Goal: Find specific page/section: Find specific page/section

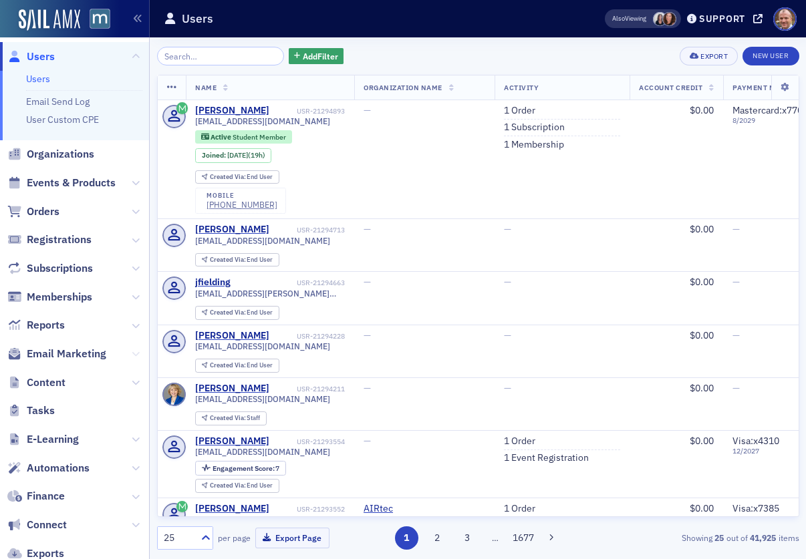
click at [133, 352] on icon at bounding box center [136, 354] width 8 height 8
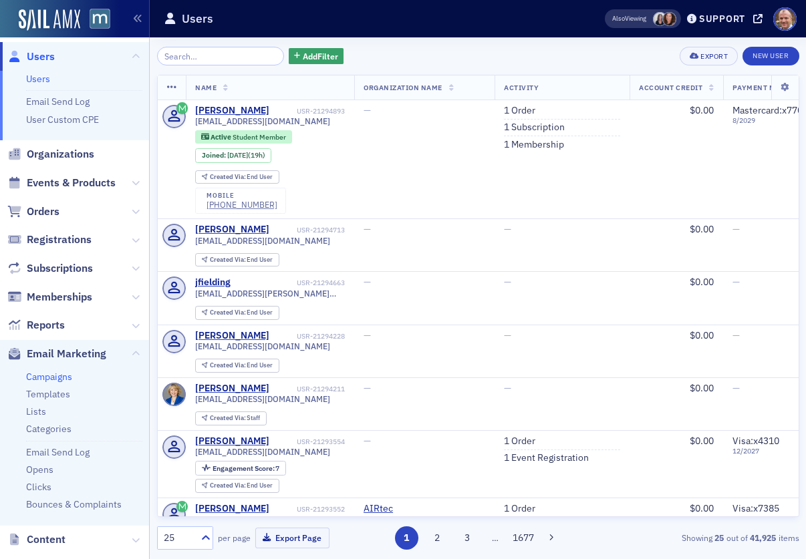
click at [65, 377] on link "Campaigns" at bounding box center [49, 377] width 46 height 12
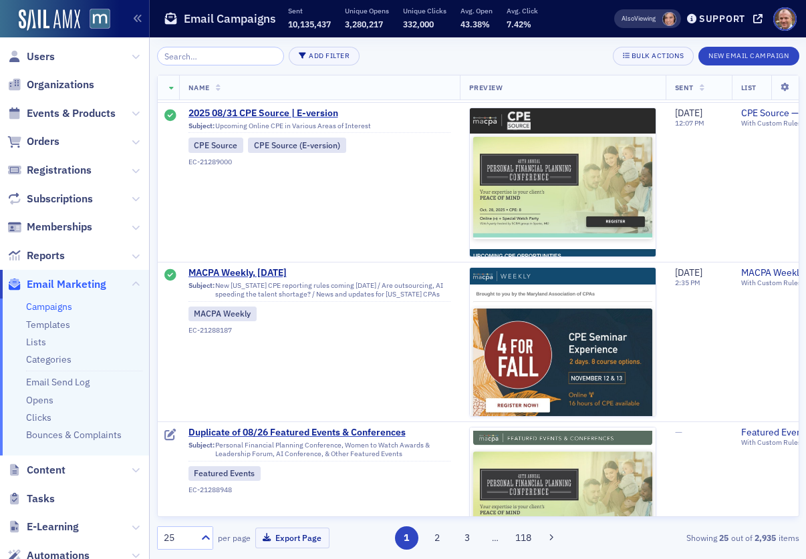
scroll to position [1595, 0]
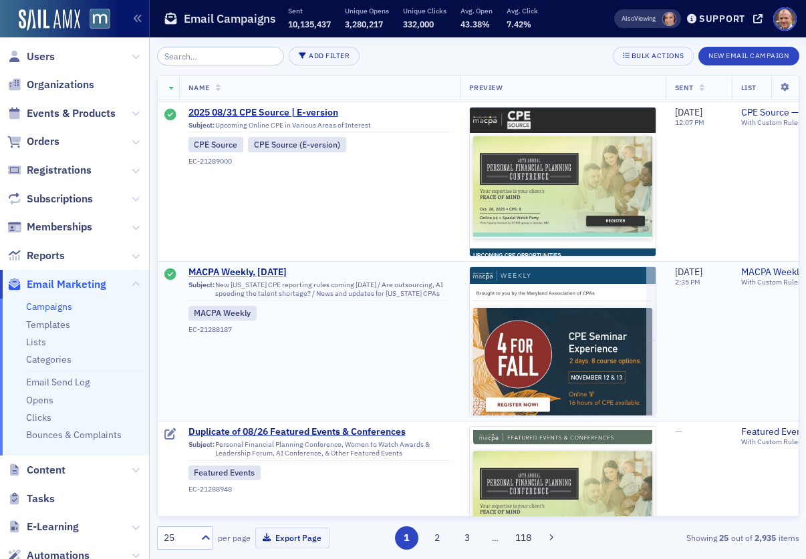
click at [267, 273] on span "MACPA Weekly, [DATE]" at bounding box center [319, 273] width 262 height 12
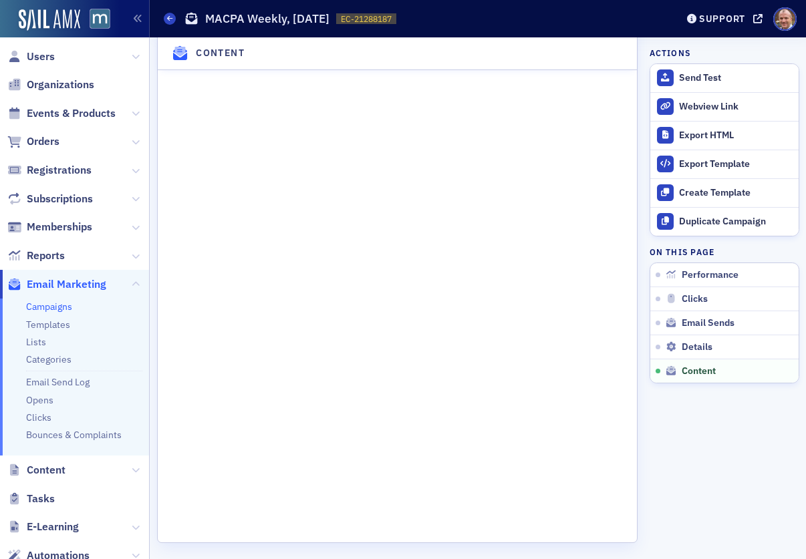
scroll to position [2238, 0]
